Goal: Check status: Check status

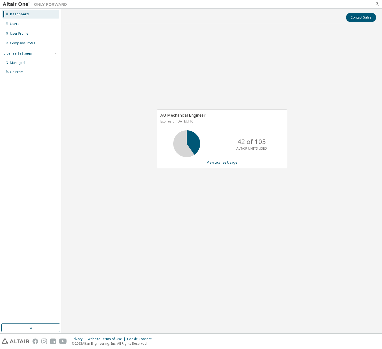
click at [168, 41] on div "AU Mechanical Engineer Expires on [DATE] UTC 42 of 105 ALTAIR UNITS USED View L…" at bounding box center [221, 141] width 315 height 227
